Goal: Information Seeking & Learning: Learn about a topic

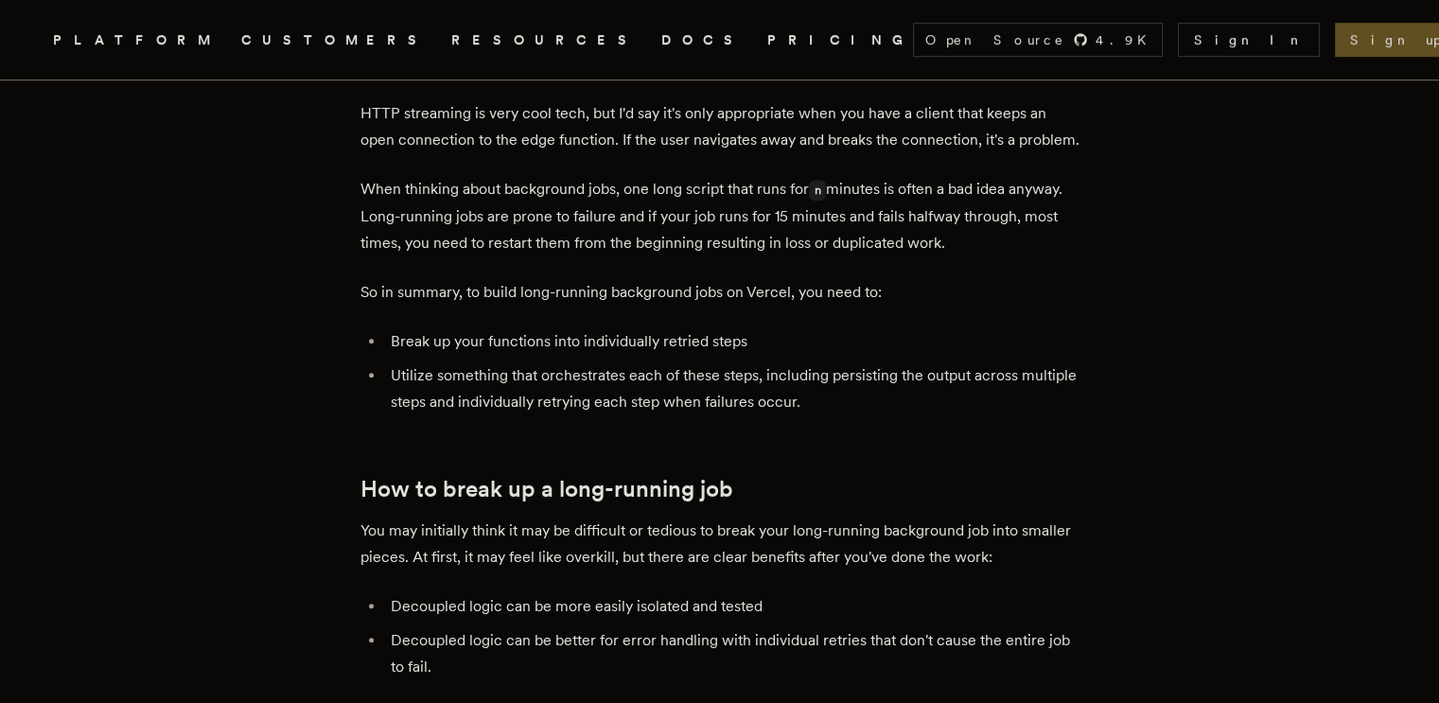
scroll to position [1362, 0]
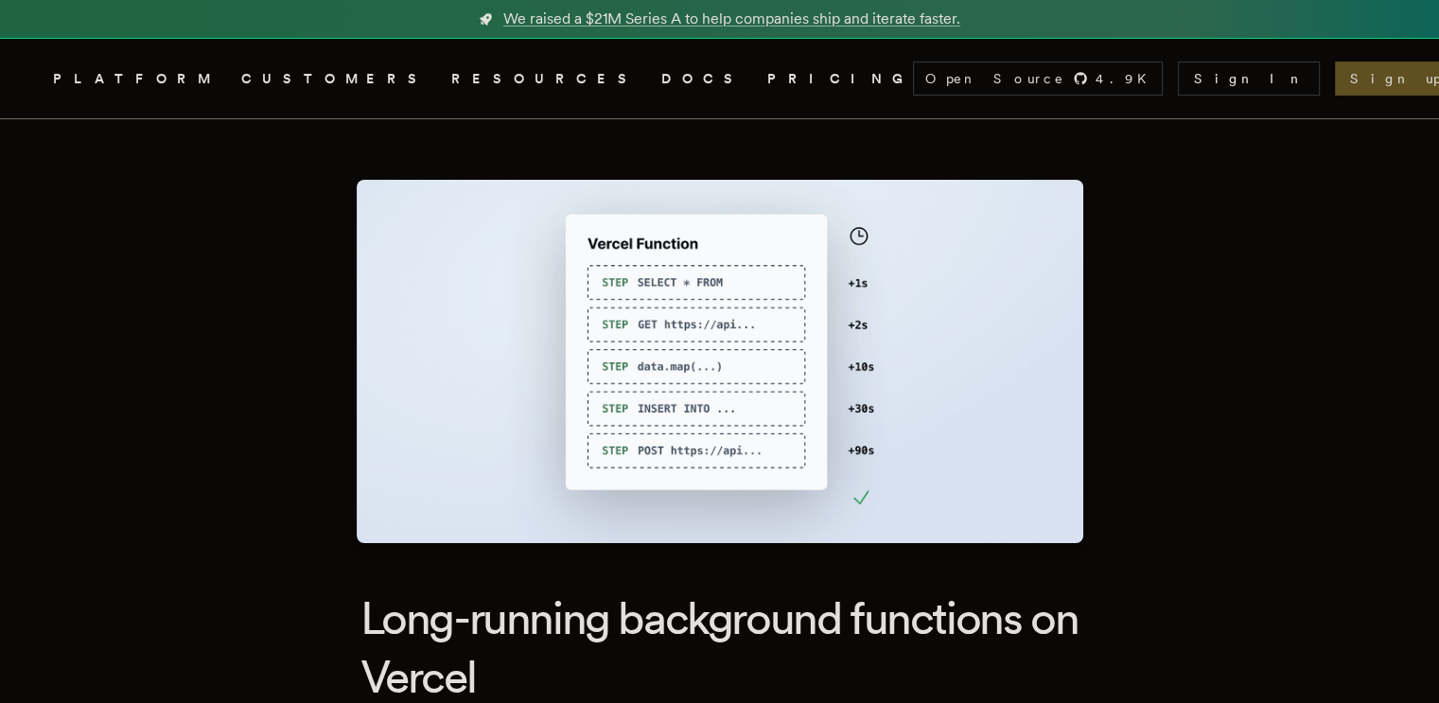
drag, startPoint x: 0, startPoint y: 0, endPoint x: 377, endPoint y: 288, distance: 474.4
